Goal: Task Accomplishment & Management: Manage account settings

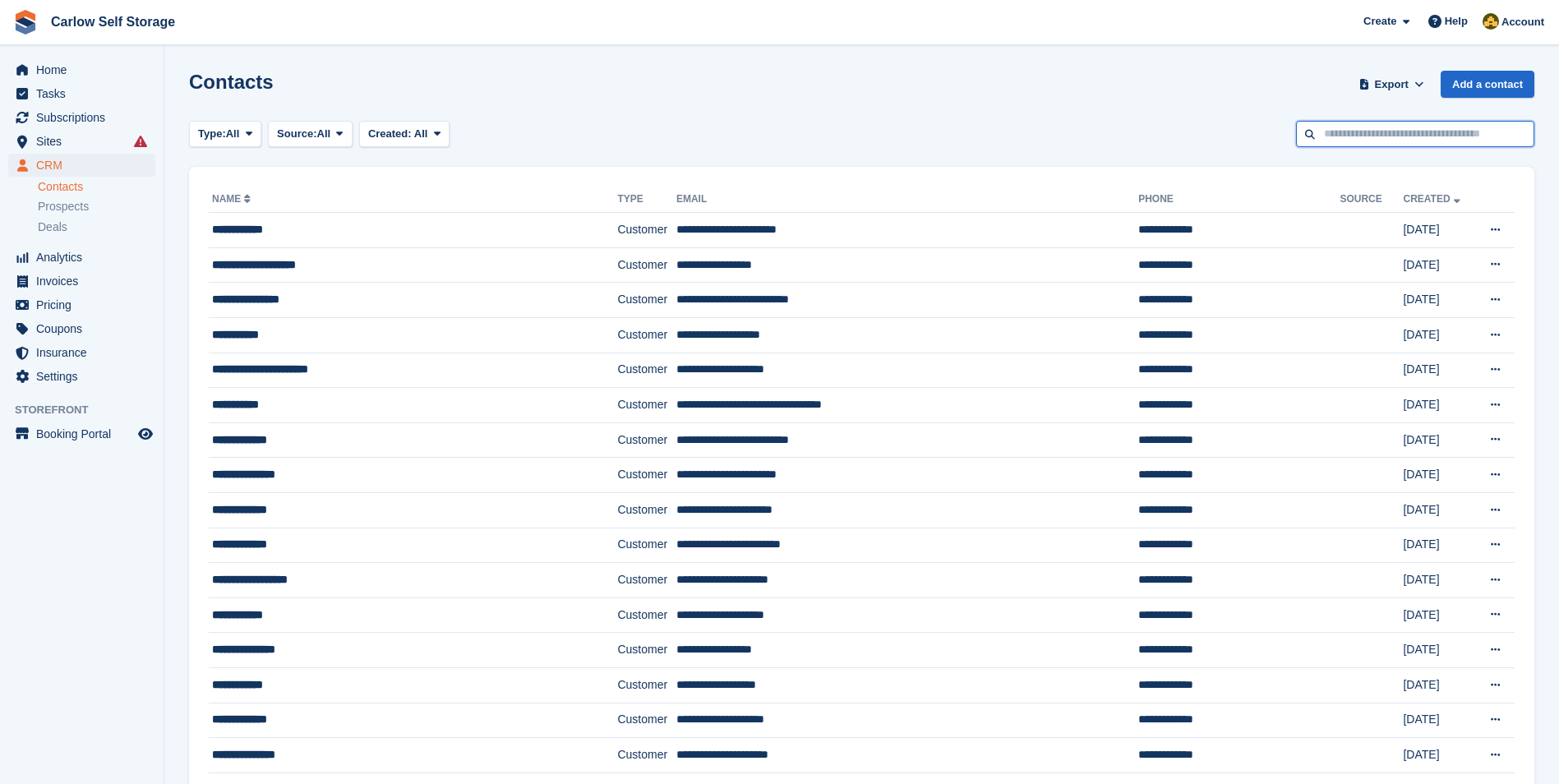
click at [1410, 134] on input "text" at bounding box center [1415, 134] width 238 height 27
type input "*"
type input "***"
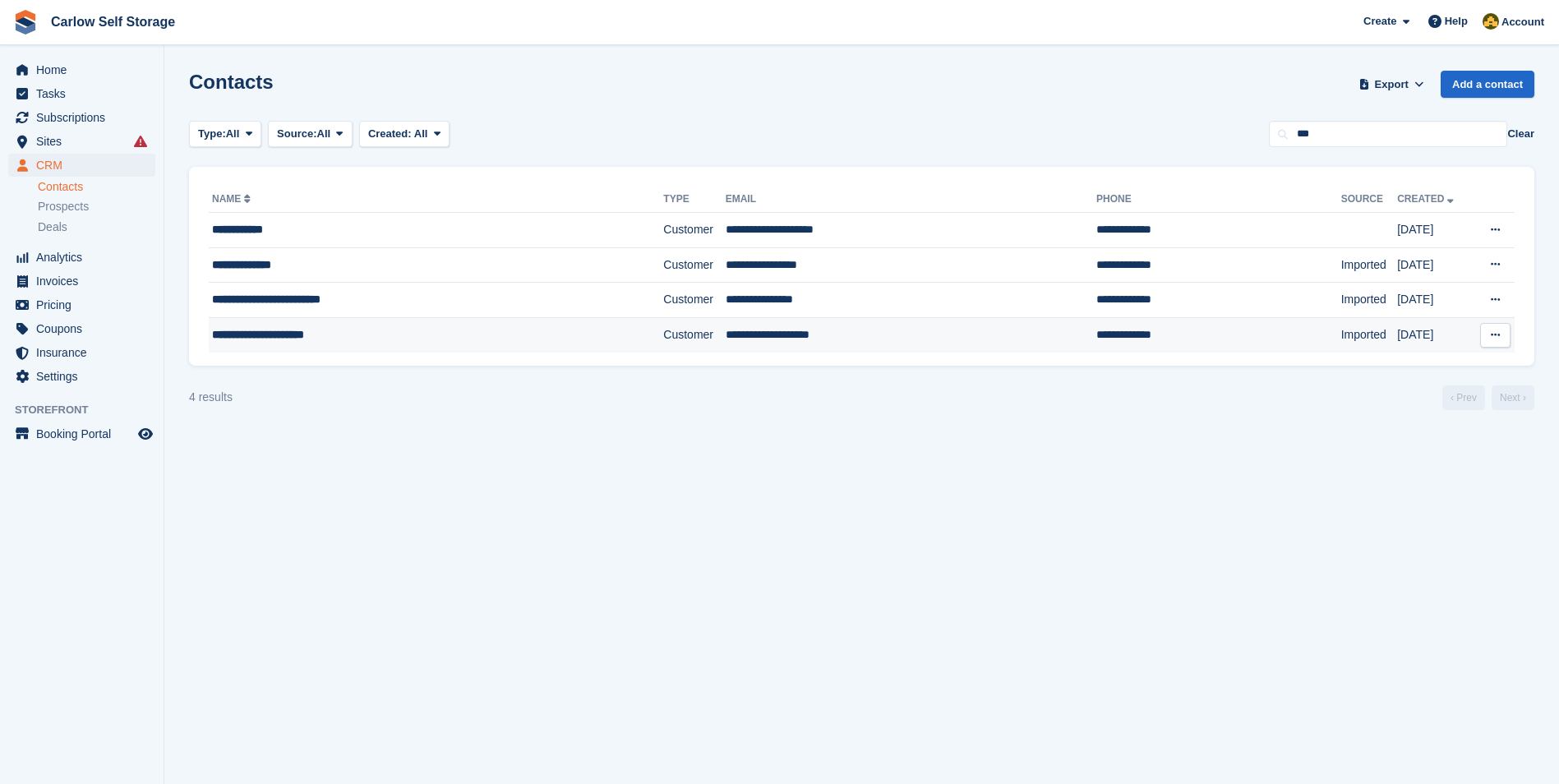
click at [261, 338] on div "**********" at bounding box center [394, 335] width 363 height 17
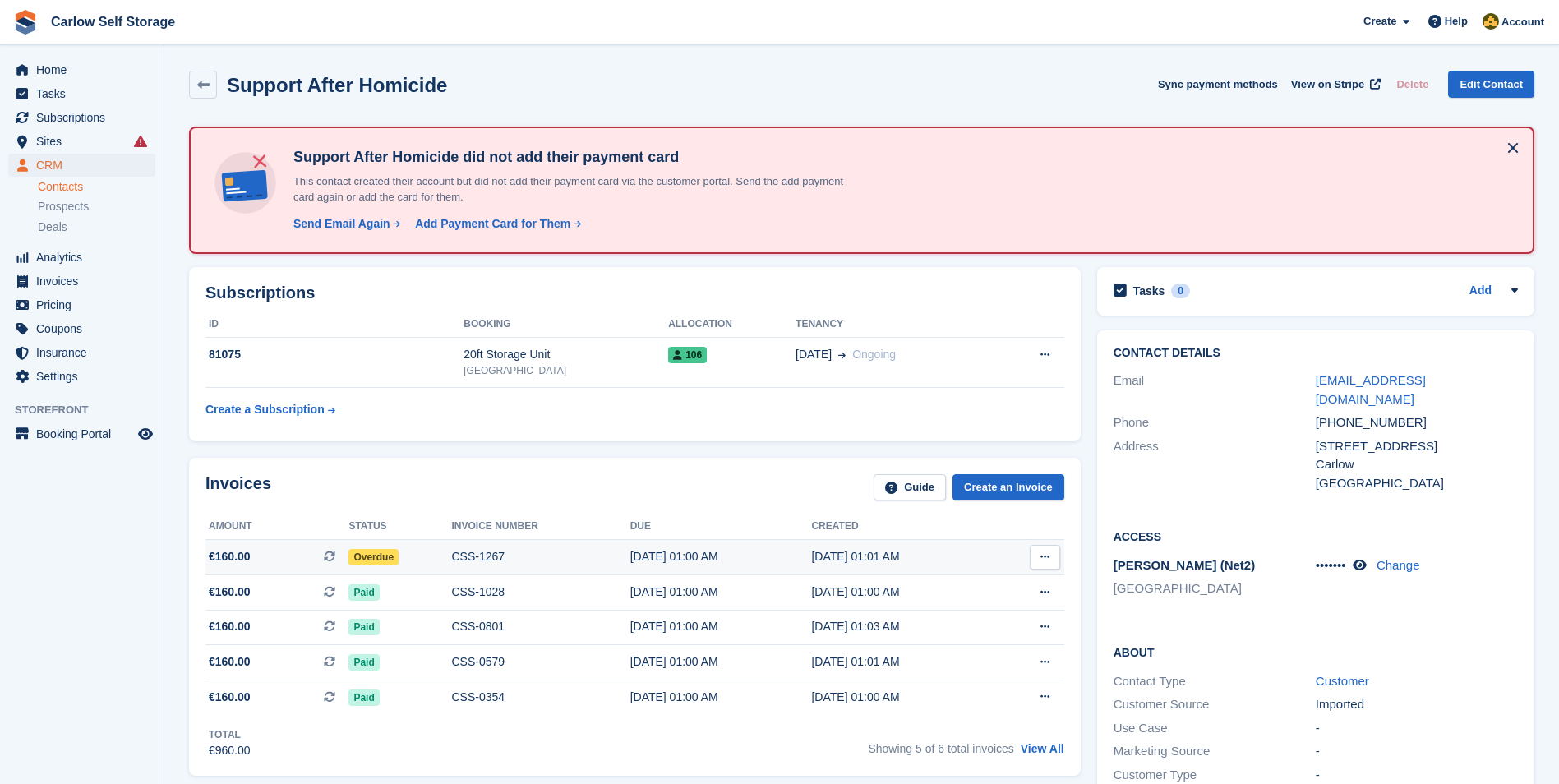
click at [257, 557] on span "€160.00 This is a recurring subscription invoice." at bounding box center [277, 556] width 143 height 17
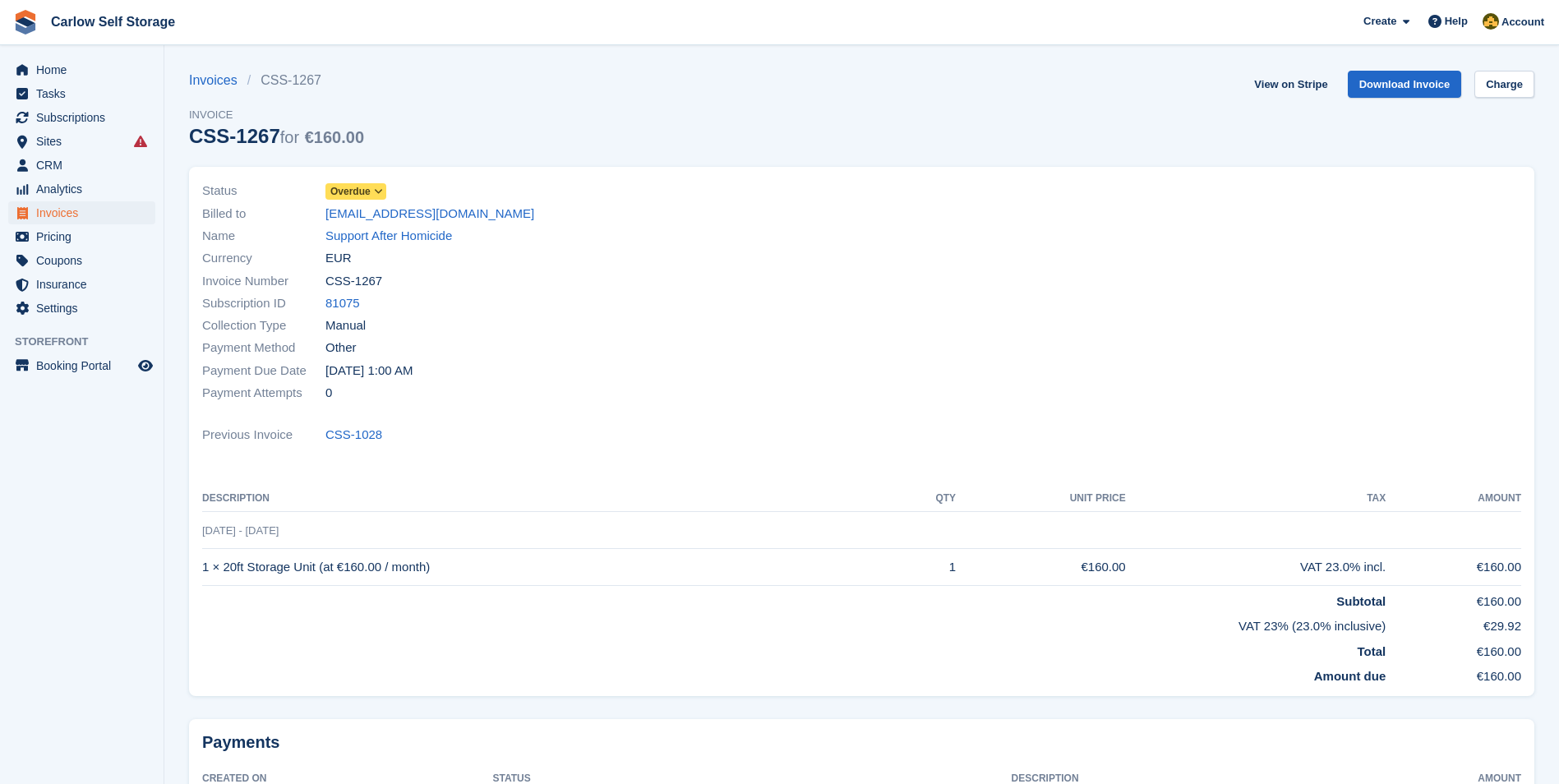
click at [365, 188] on span "Overdue" at bounding box center [351, 191] width 40 height 14
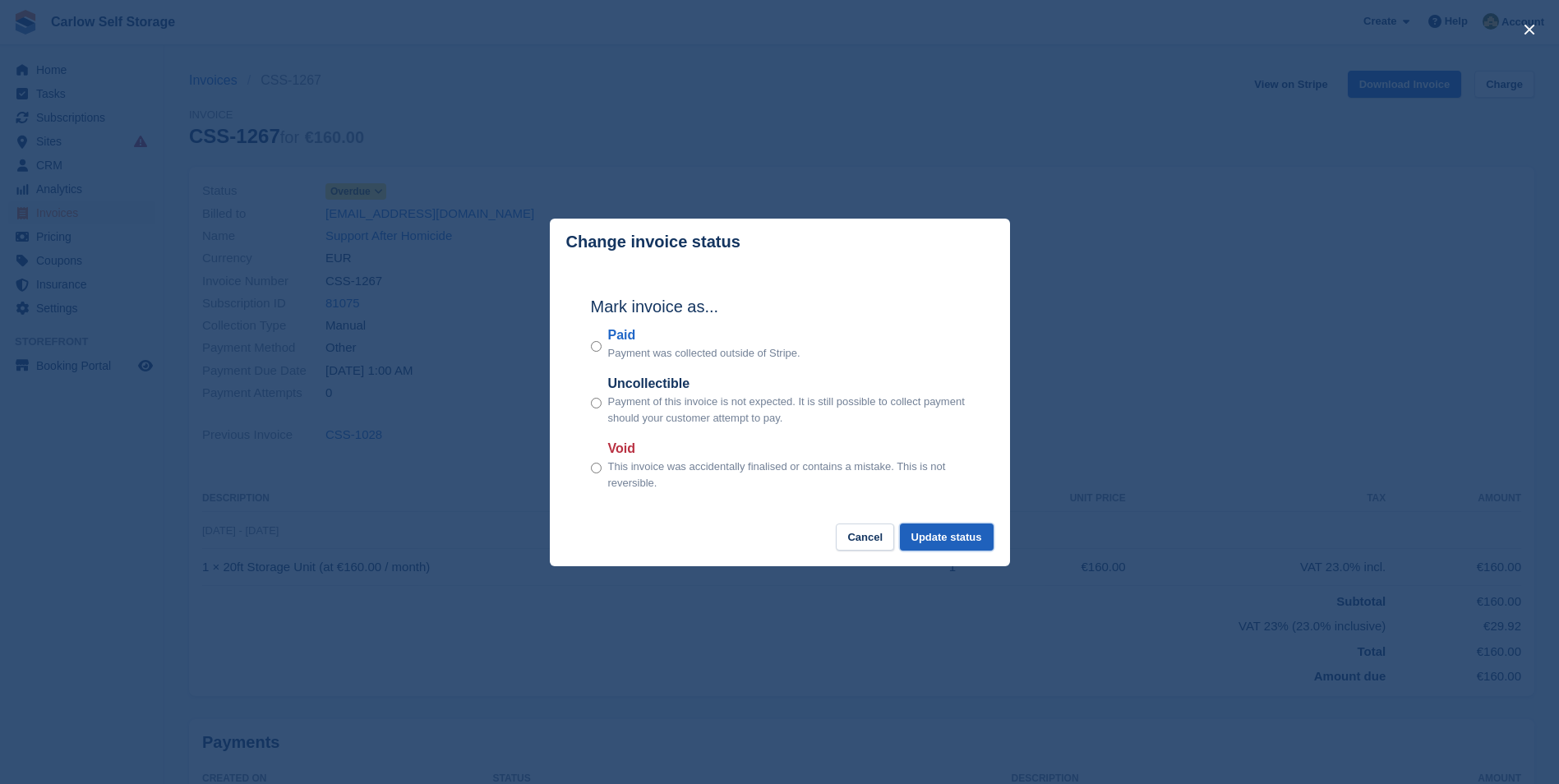
click at [918, 545] on button "Update status" at bounding box center [947, 536] width 94 height 27
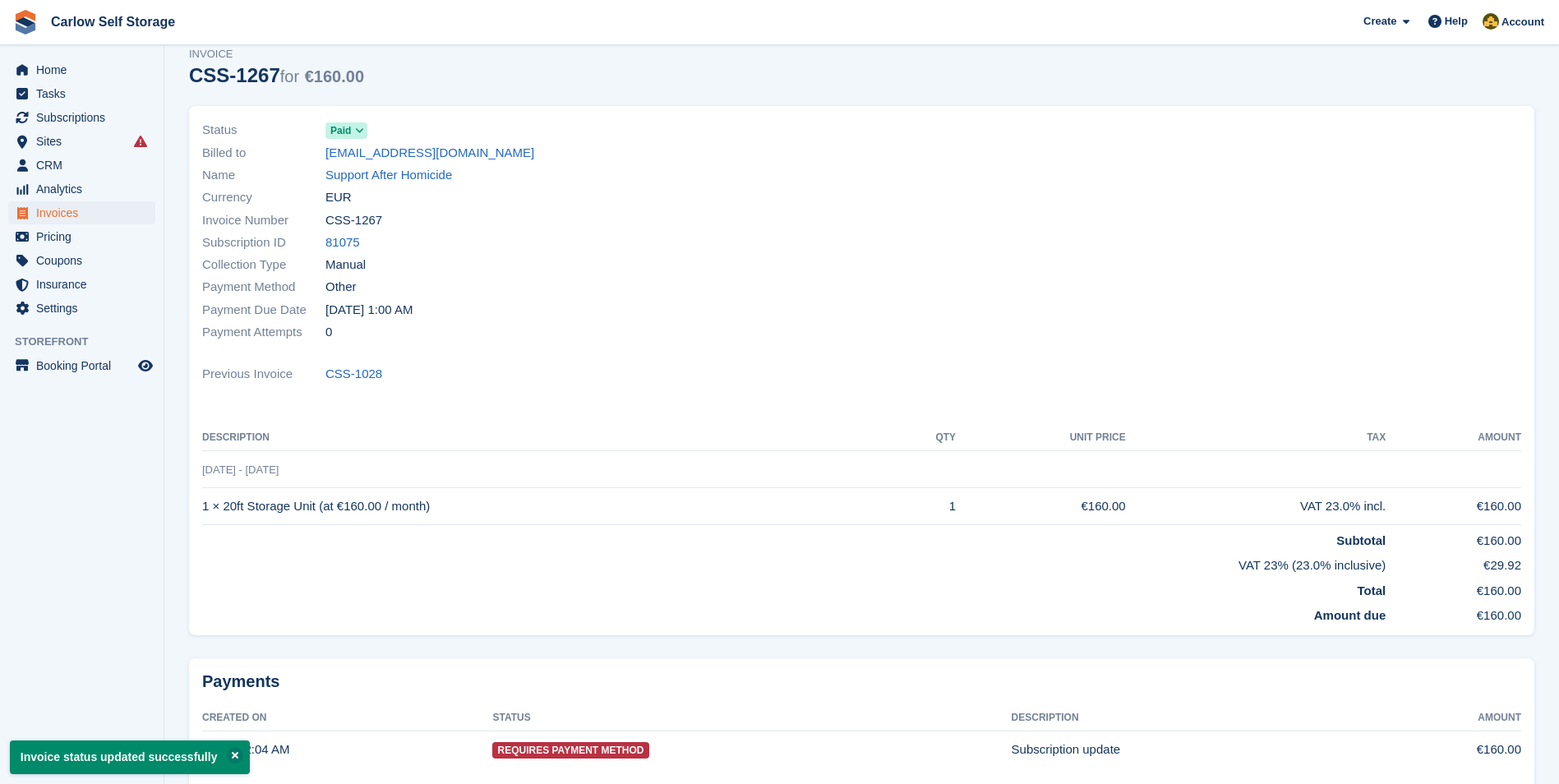
scroll to position [142, 0]
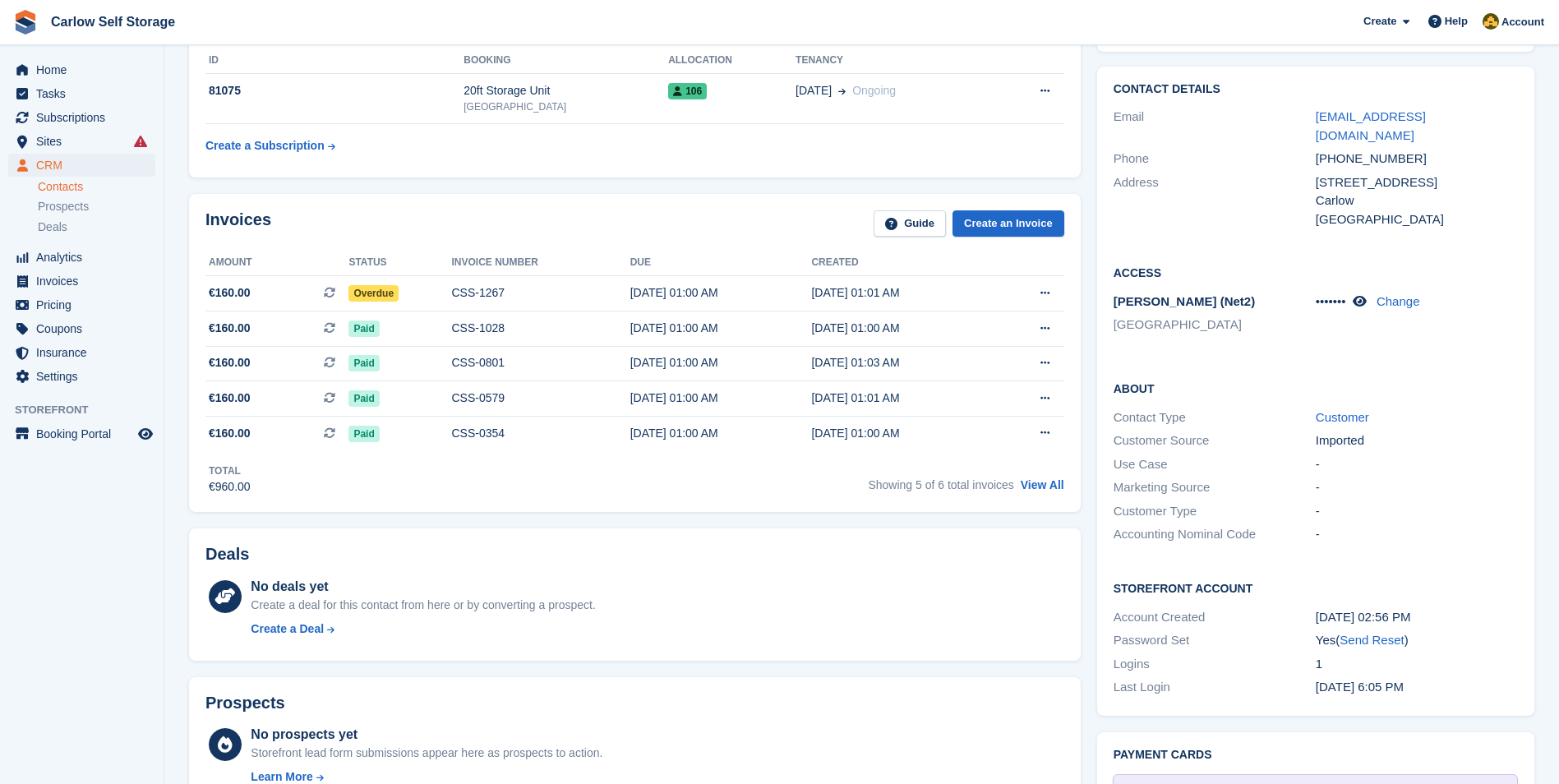
scroll to position [329, 0]
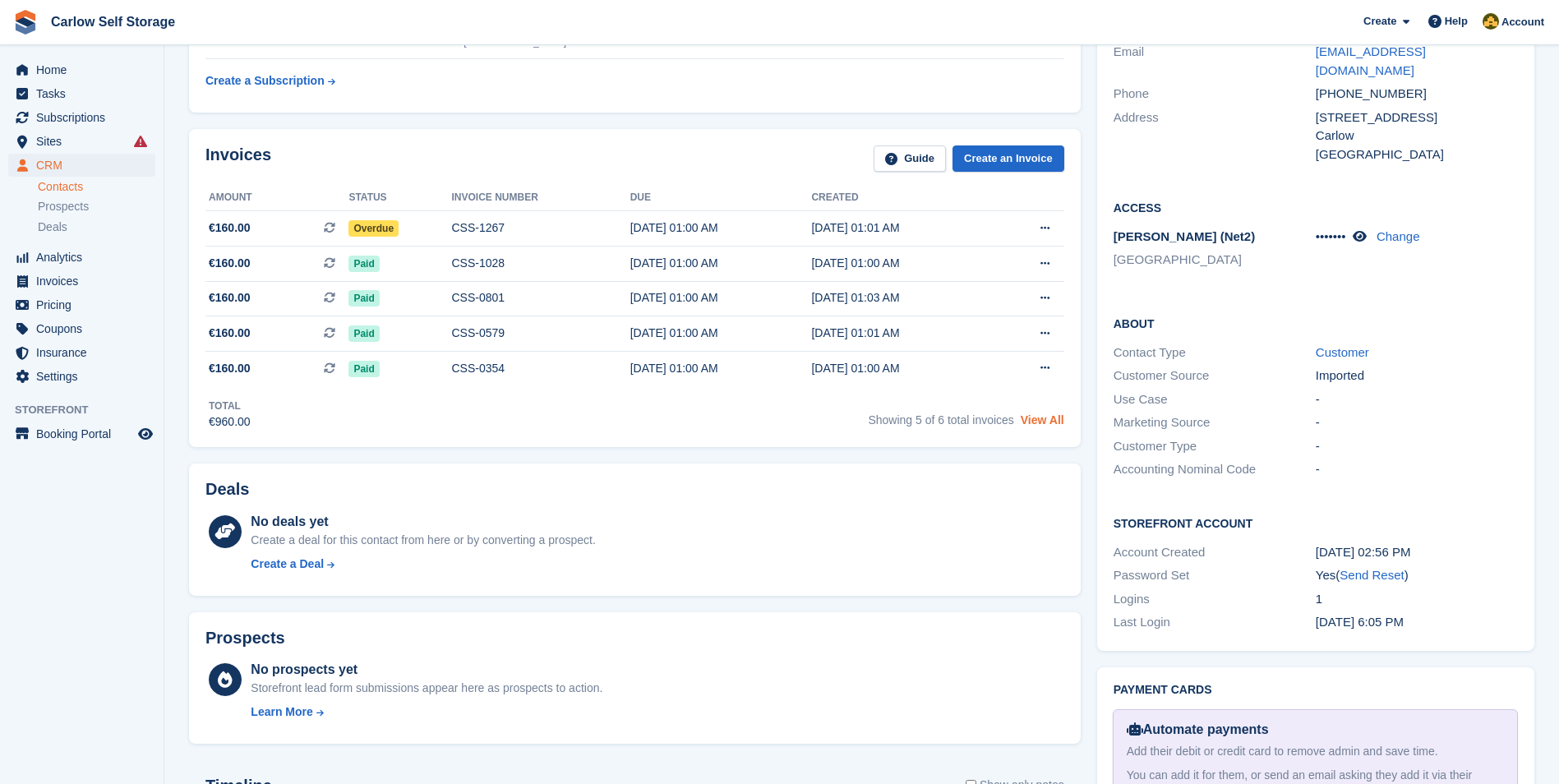
click at [1039, 423] on link "View All" at bounding box center [1043, 420] width 44 height 13
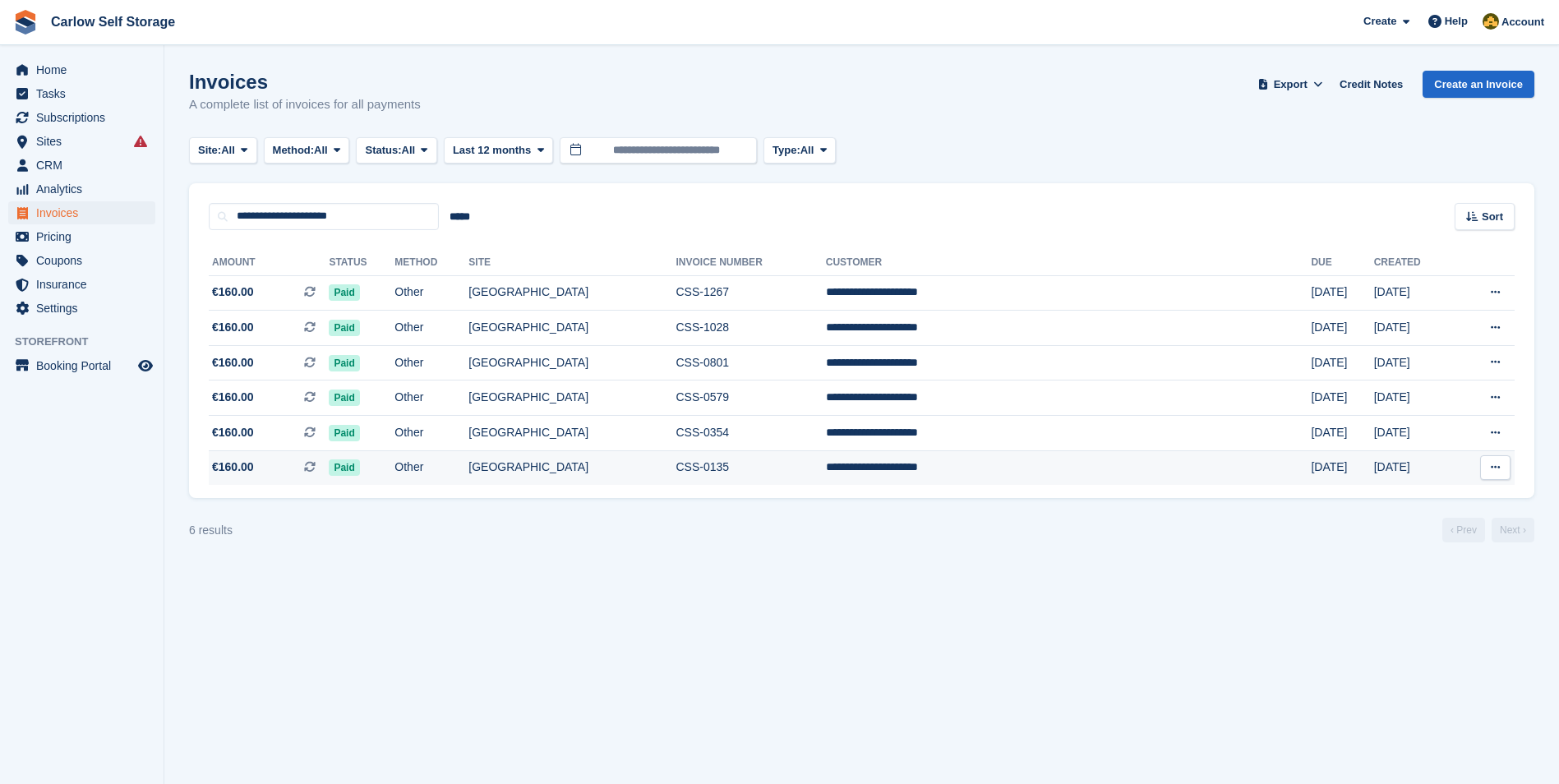
click at [1495, 469] on icon at bounding box center [1495, 467] width 9 height 11
click at [1395, 504] on p "Download PDF" at bounding box center [1432, 499] width 143 height 21
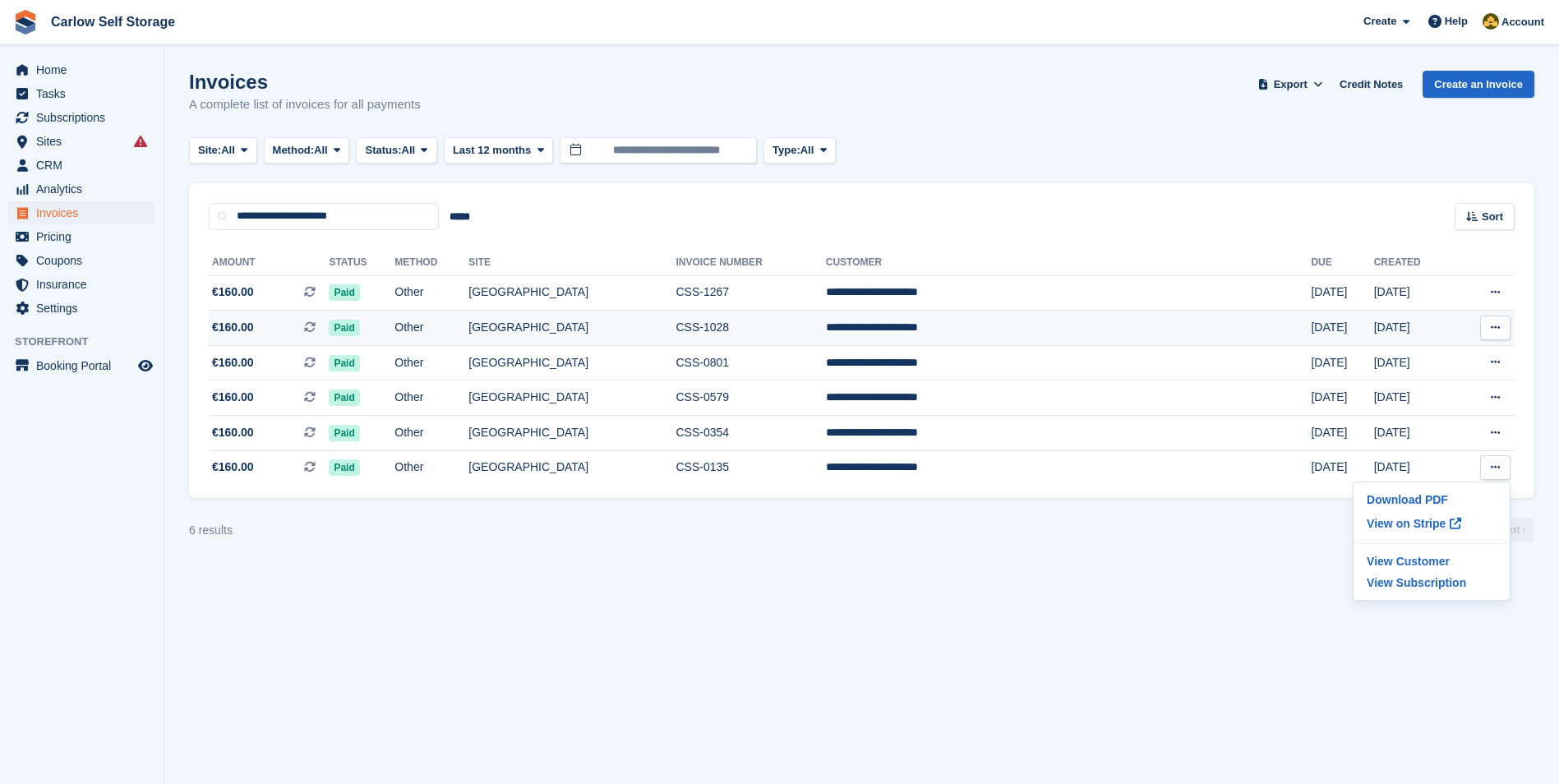
click at [308, 324] on span "€160.00 This is a recurring subscription invoice." at bounding box center [268, 327] width 120 height 17
click at [96, 73] on span "Home" at bounding box center [85, 70] width 99 height 23
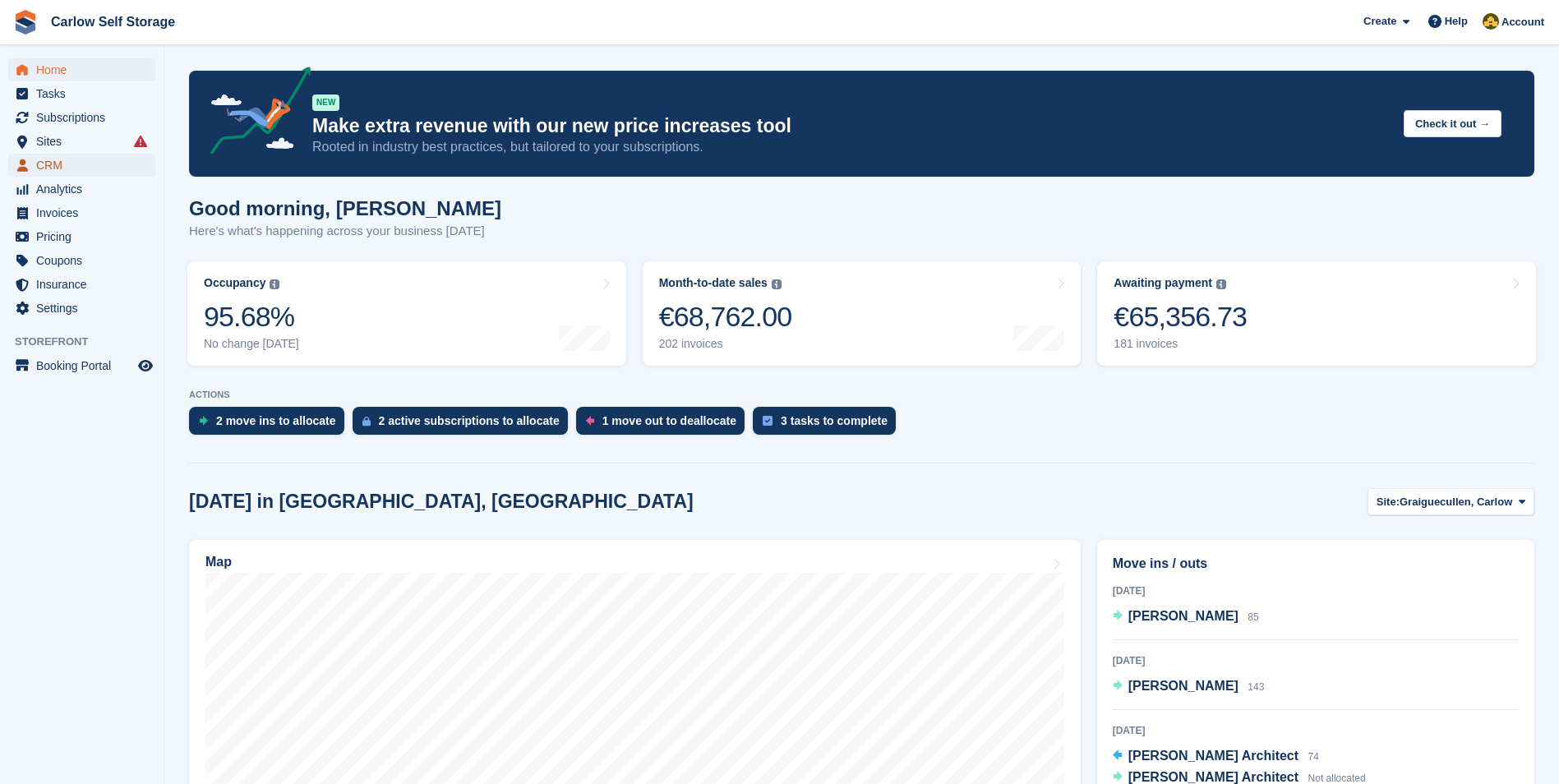
click at [71, 169] on span "CRM" at bounding box center [85, 165] width 99 height 23
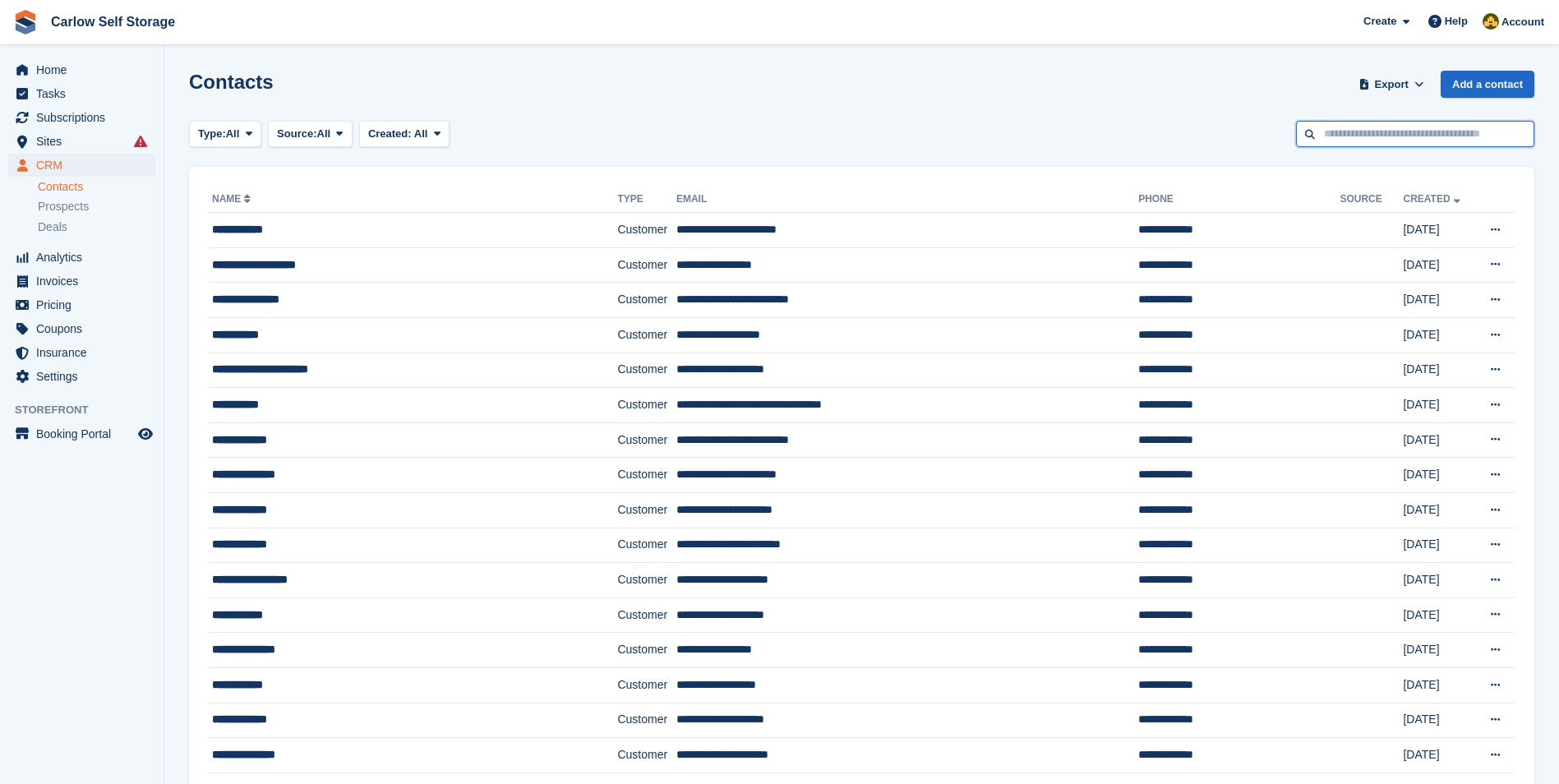
click at [1378, 127] on input "text" at bounding box center [1415, 134] width 238 height 27
type input "***"
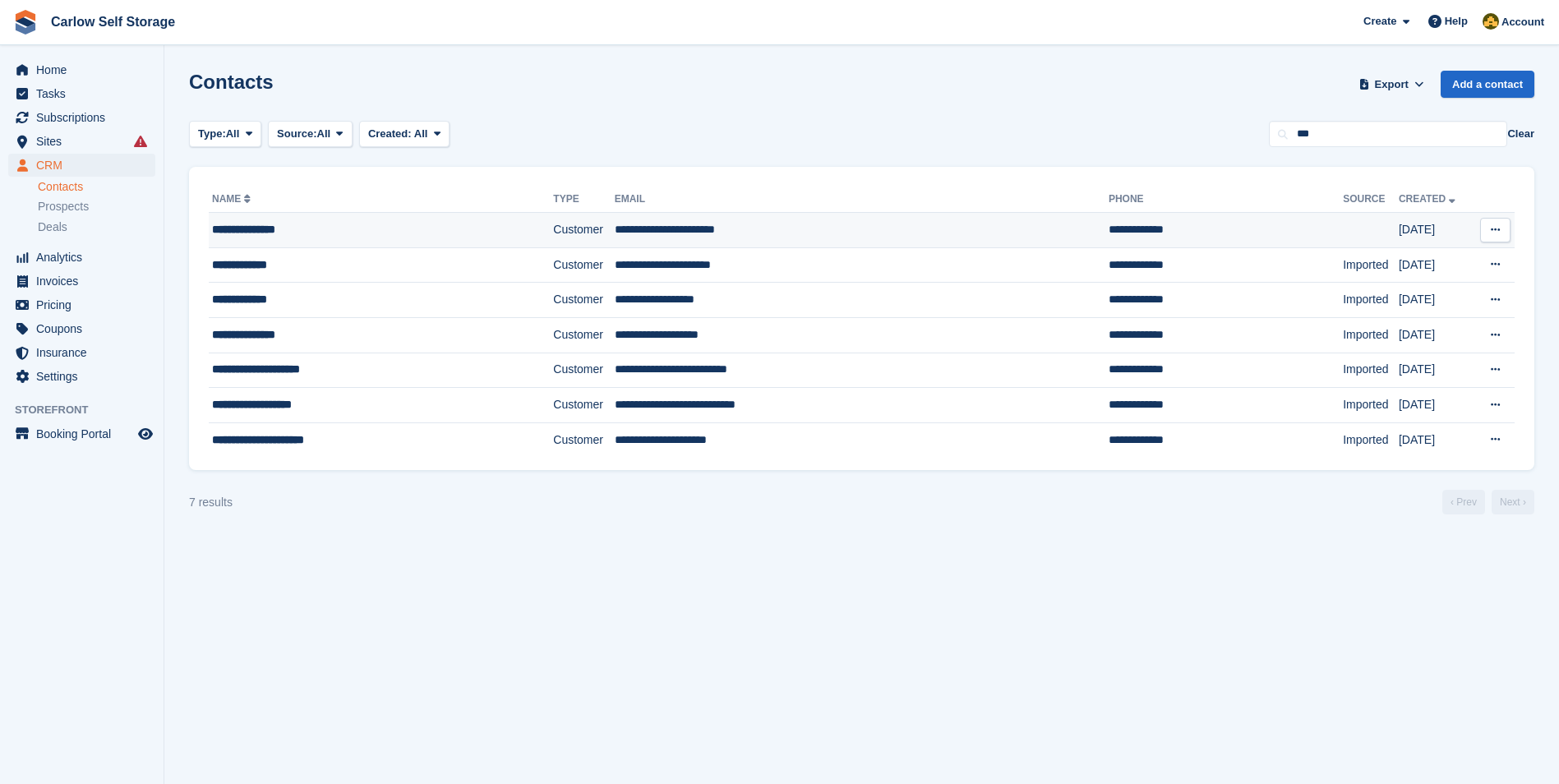
click at [305, 235] on div "**********" at bounding box center [351, 229] width 277 height 17
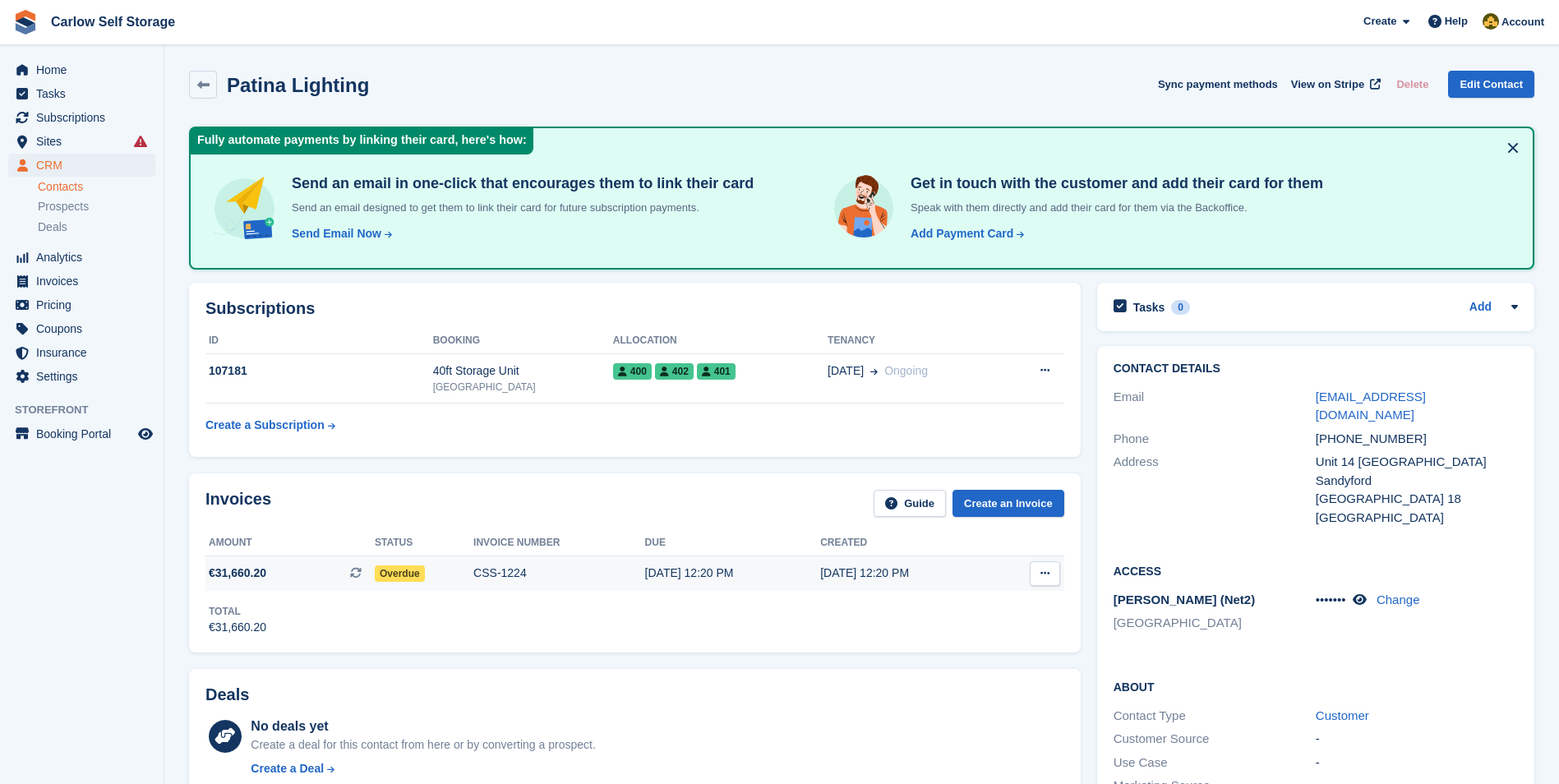
click at [294, 574] on span "€31,660.20 This is a recurring subscription invoice." at bounding box center [290, 573] width 169 height 17
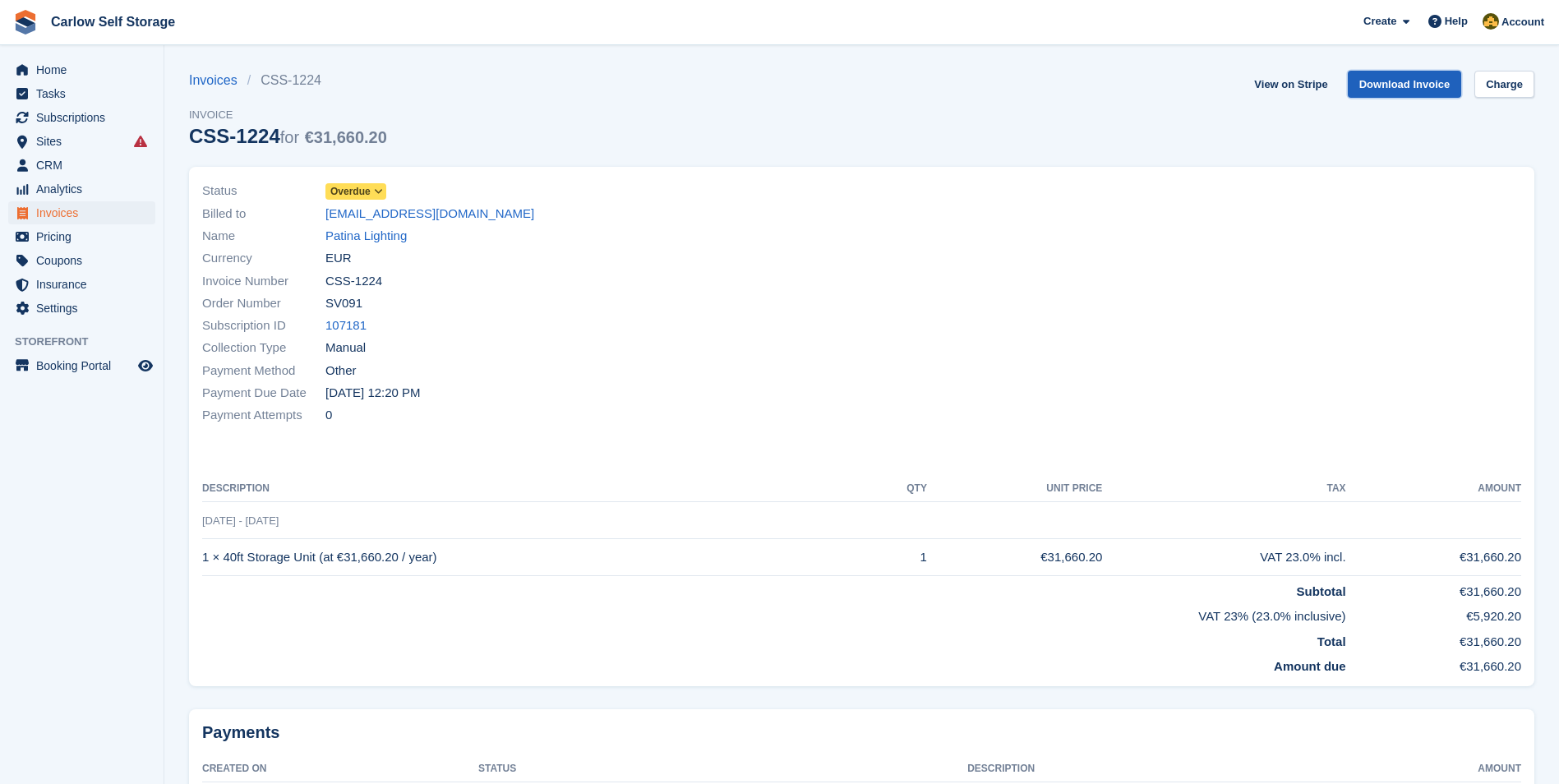
click at [1411, 91] on link "Download Invoice" at bounding box center [1405, 84] width 114 height 27
drag, startPoint x: 442, startPoint y: 216, endPoint x: 1062, endPoint y: 82, distance: 634.3
click at [1062, 82] on div "Invoices CSS-1224 Invoice CSS-1224 for €31,660.20 View on Stripe Download Invoi…" at bounding box center [862, 119] width 1346 height 97
click at [1429, 89] on link "Download Invoice" at bounding box center [1405, 84] width 114 height 27
drag, startPoint x: 312, startPoint y: 216, endPoint x: 459, endPoint y: 214, distance: 147.0
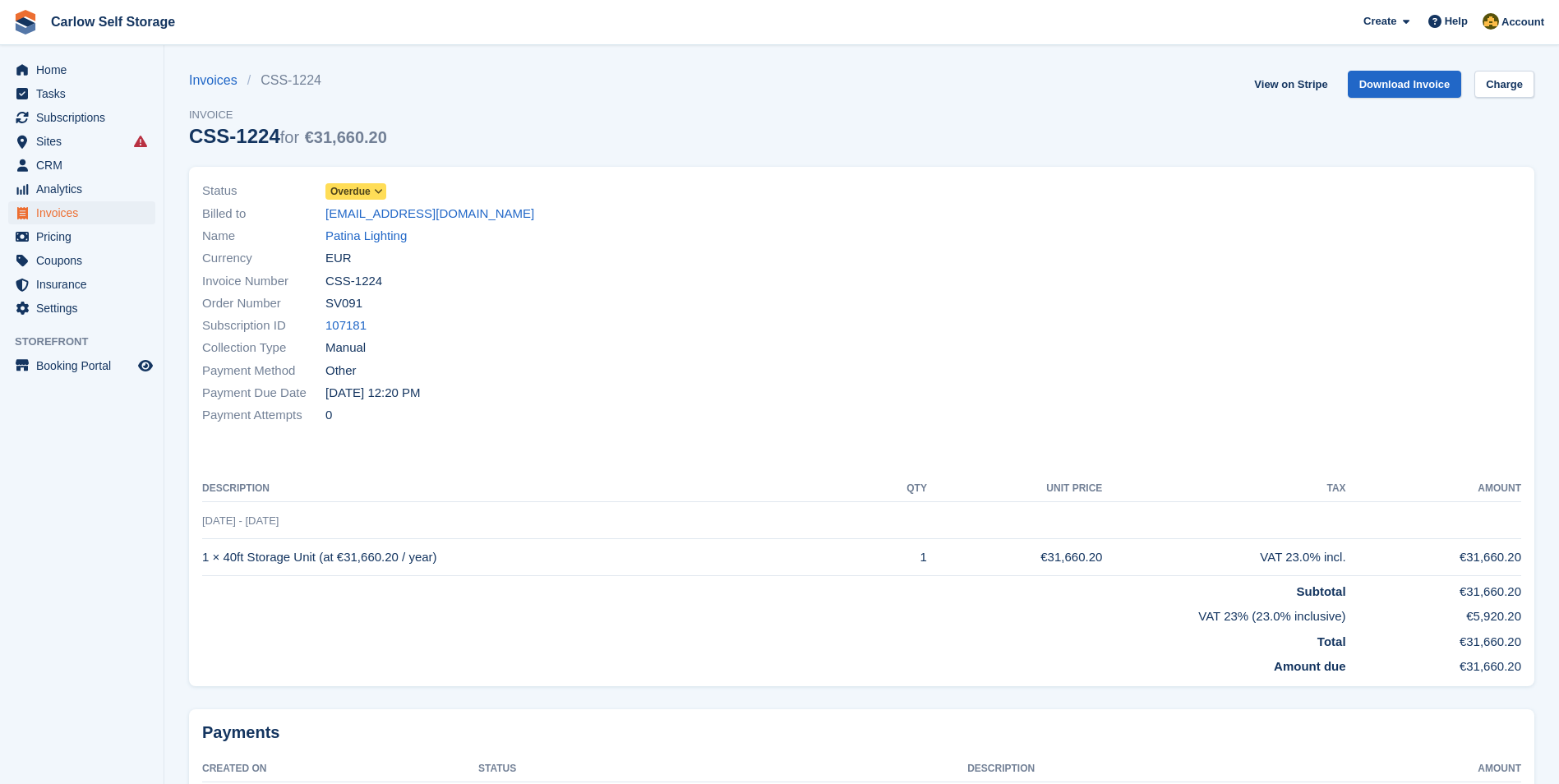
click at [459, 214] on div "Billed to jburns@patinalighting.ie" at bounding box center [527, 212] width 650 height 22
drag, startPoint x: 459, startPoint y: 214, endPoint x: 442, endPoint y: 214, distance: 17.0
copy div "jburns@patinalighting.ie"
